Goal: Task Accomplishment & Management: Use online tool/utility

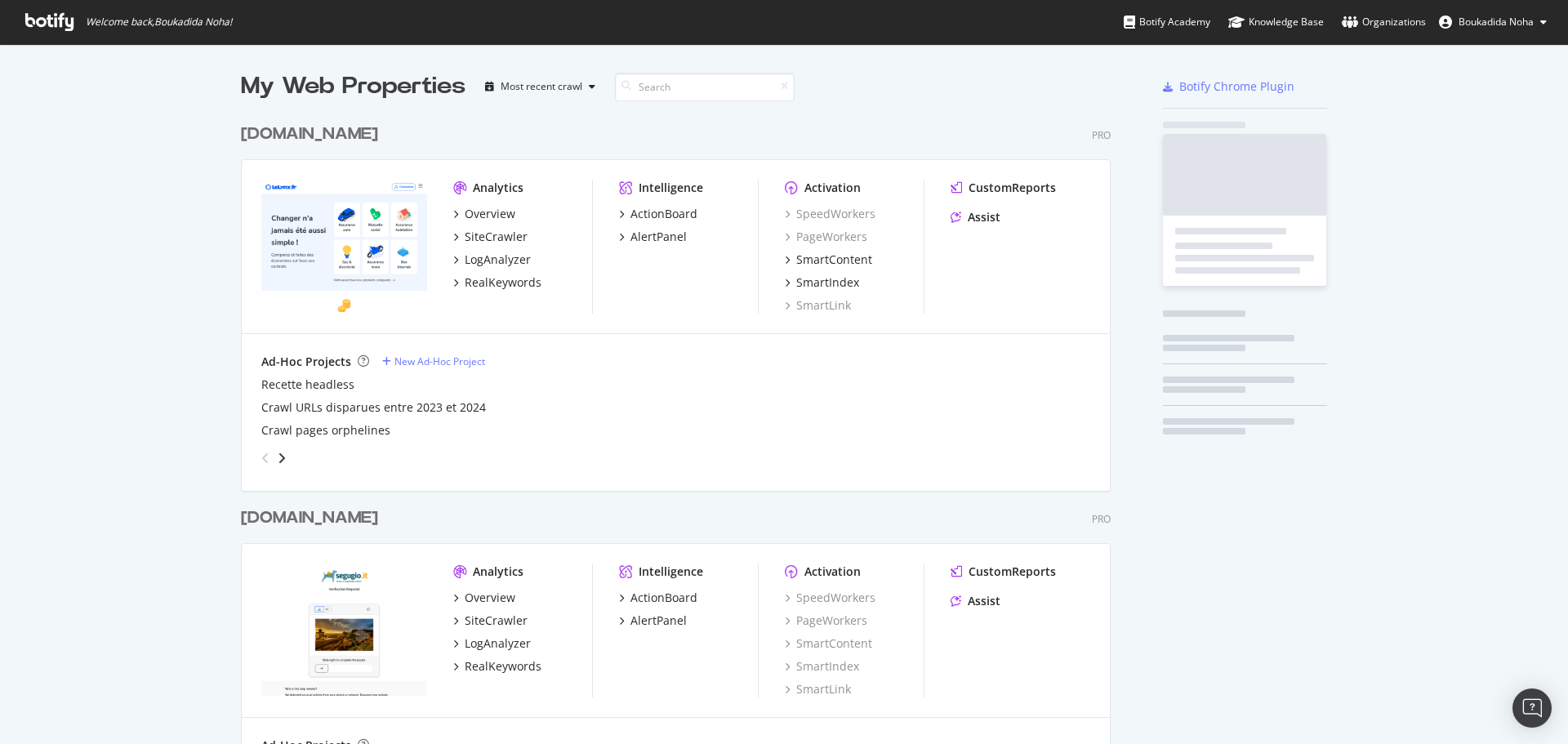
scroll to position [756, 870]
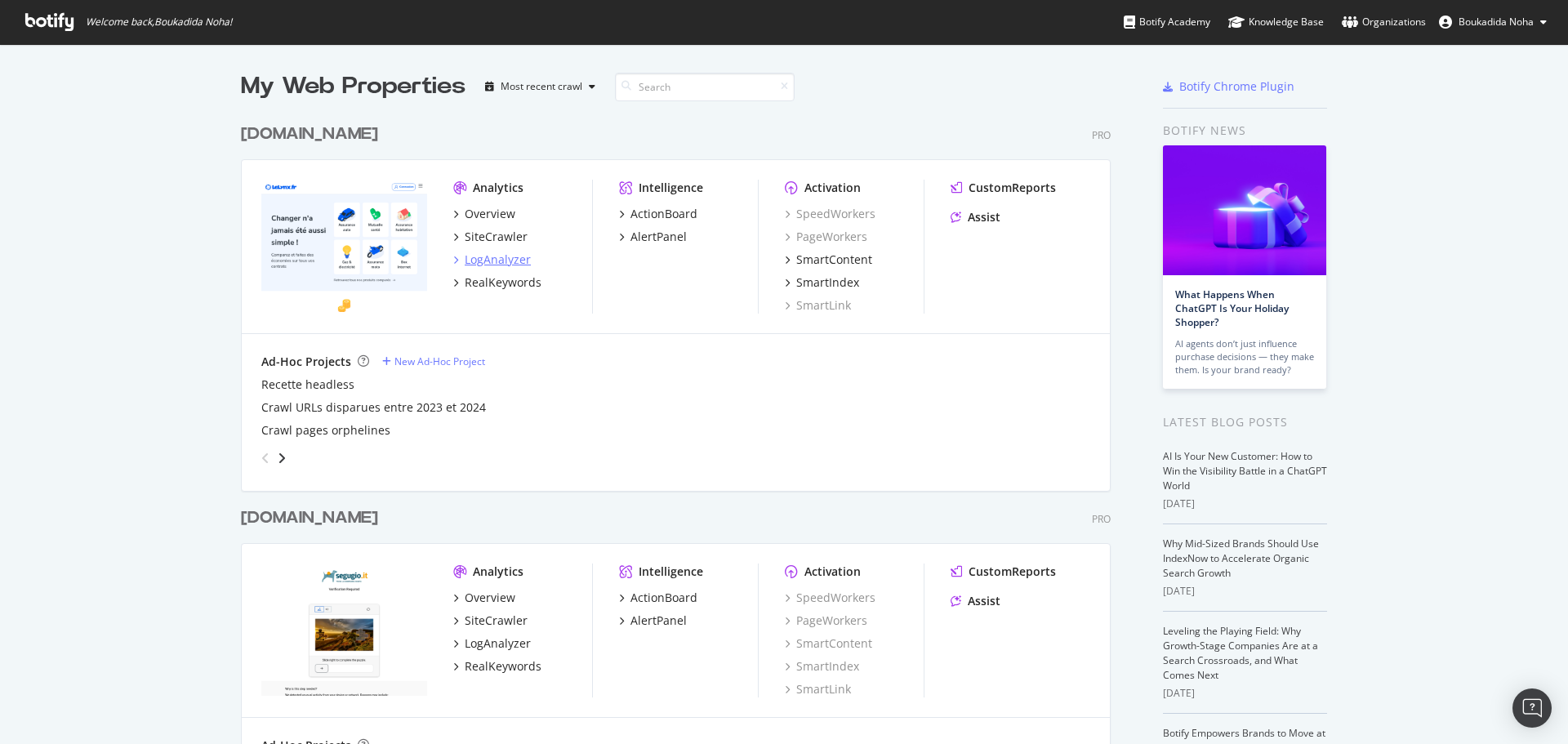
click at [498, 252] on div "LogAnalyzer" at bounding box center [498, 260] width 66 height 17
